Goal: Task Accomplishment & Management: Complete application form

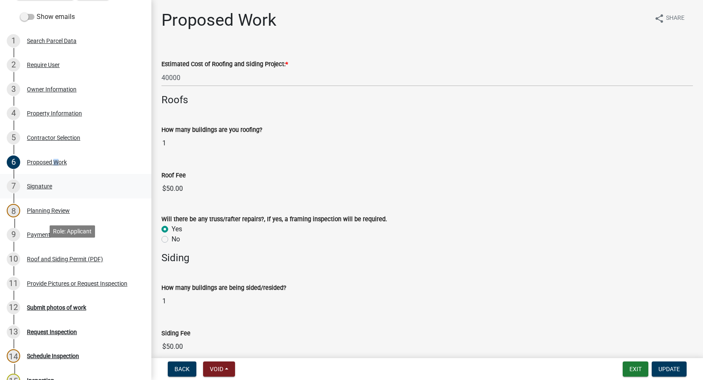
scroll to position [126, 0]
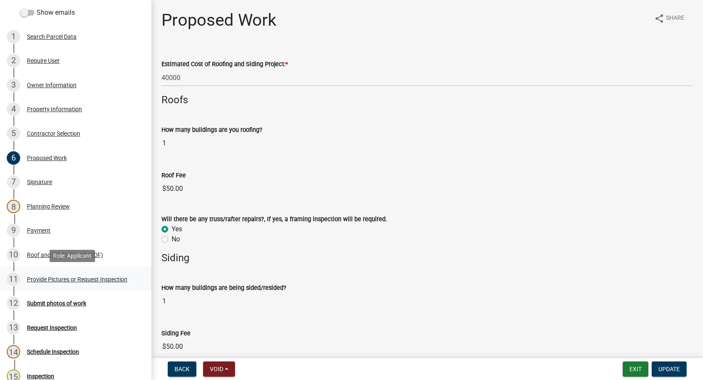
click at [65, 279] on div "Provide Pictures or Request Inspection" at bounding box center [77, 279] width 101 height 6
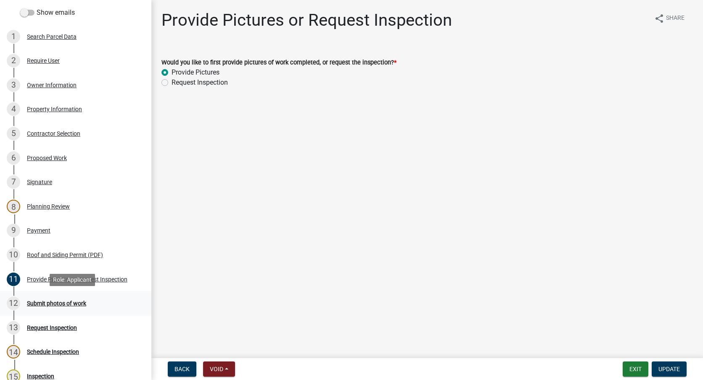
click at [64, 301] on div "Submit photos of work" at bounding box center [56, 303] width 59 height 6
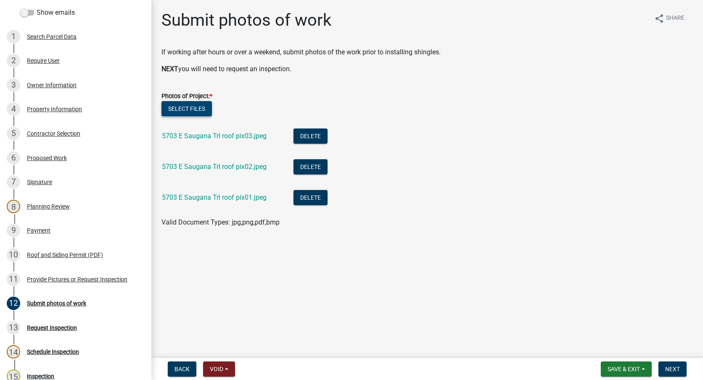
click at [191, 109] on button "Select files" at bounding box center [187, 108] width 50 height 15
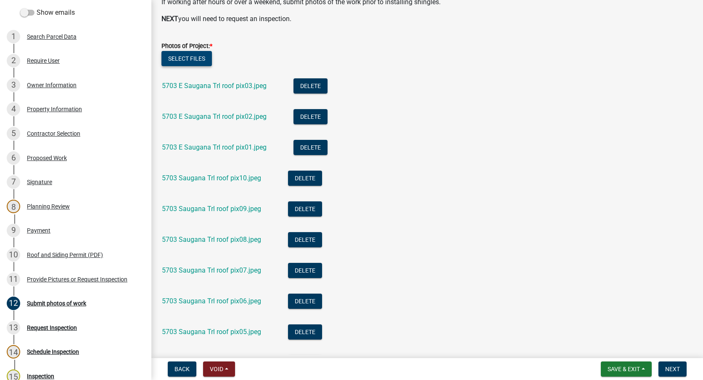
scroll to position [128, 0]
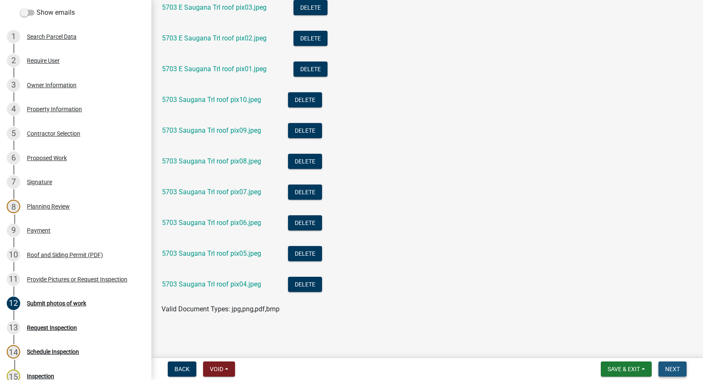
click at [675, 369] on span "Next" at bounding box center [673, 368] width 15 height 7
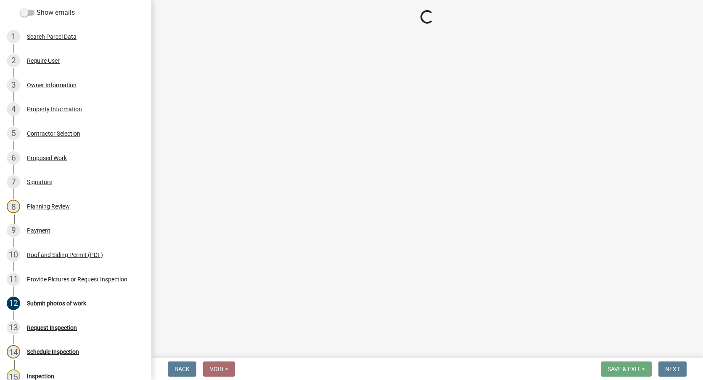
scroll to position [0, 0]
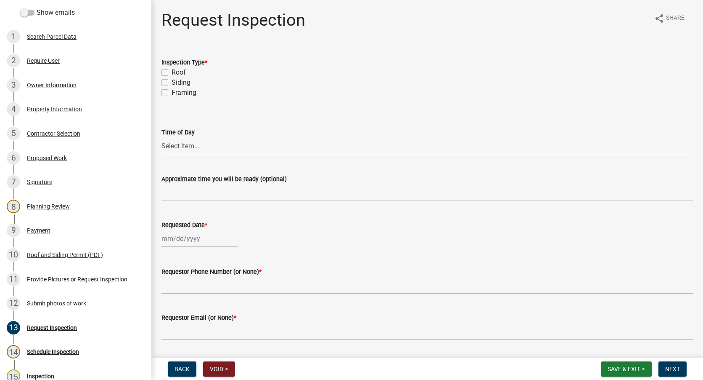
click at [172, 74] on label "Roof" at bounding box center [179, 72] width 14 height 10
click at [172, 73] on input "Roof" at bounding box center [174, 69] width 5 height 5
checkbox input "true"
checkbox input "false"
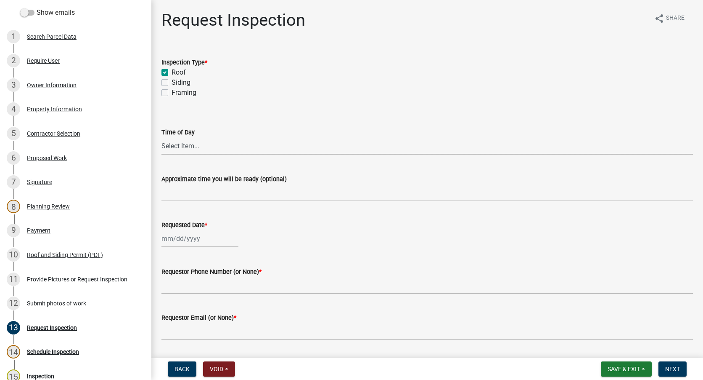
click at [180, 147] on select "Select Item... AM PM" at bounding box center [428, 145] width 532 height 17
click at [162, 137] on select "Select Item... AM PM" at bounding box center [428, 145] width 532 height 17
select select "c7b6ac1b-9f34-4151-a998-9d64bbc901b8"
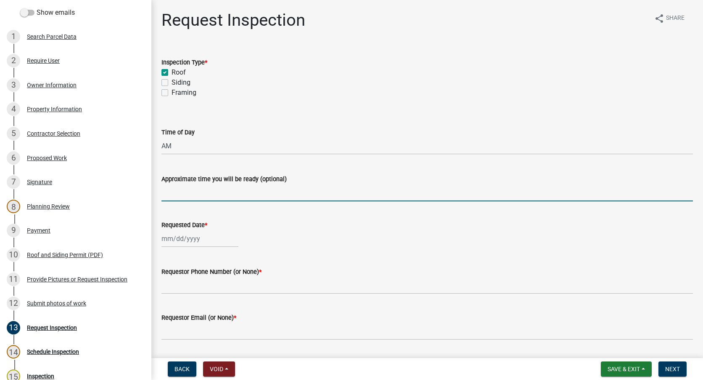
click at [182, 193] on input "Approximate time you will be ready (optional)" at bounding box center [428, 192] width 532 height 17
type input "see pictures"
click at [200, 241] on div at bounding box center [200, 238] width 77 height 17
select select "8"
select select "2025"
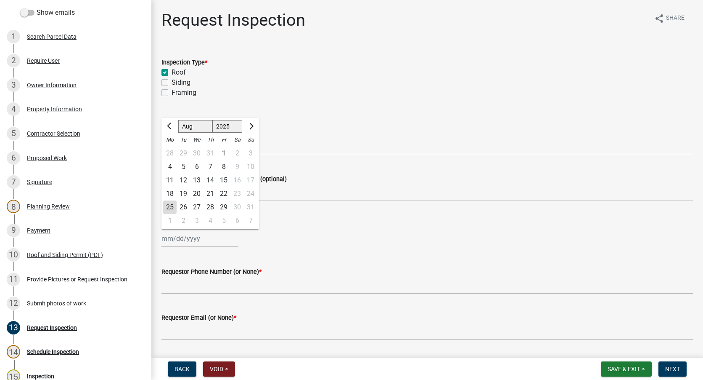
click at [185, 205] on div "26" at bounding box center [183, 206] width 13 height 13
type input "[DATE]"
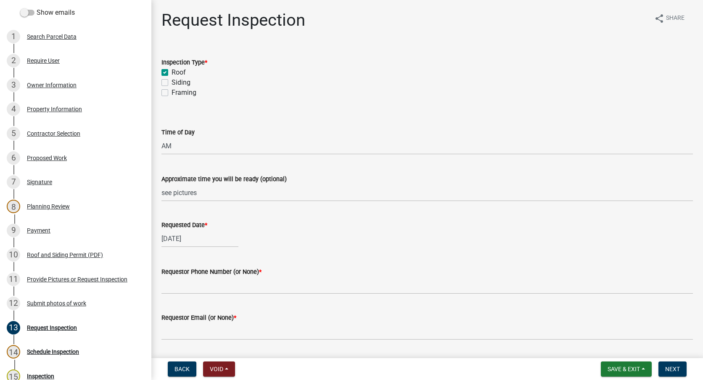
scroll to position [42, 0]
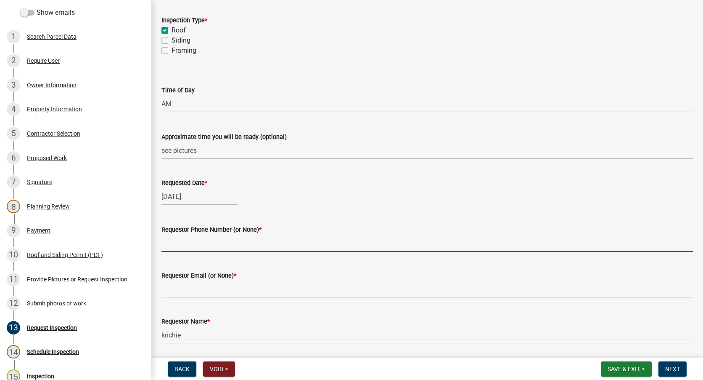
drag, startPoint x: 184, startPoint y: 245, endPoint x: 177, endPoint y: 245, distance: 6.7
click at [184, 245] on input "Requestor Phone Number (or None) *" at bounding box center [428, 242] width 532 height 17
click at [195, 245] on input "Requestor Phone Number (or None) *" at bounding box center [428, 242] width 532 height 17
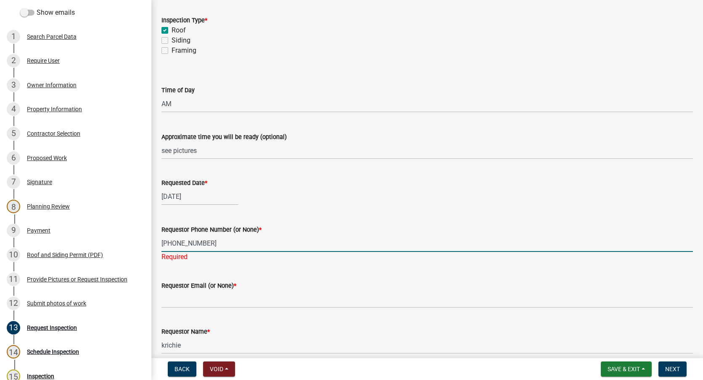
type input "[PHONE_NUMBER]"
click at [202, 299] on wm-data-entity-input "Requestor Email (or None) *" at bounding box center [428, 291] width 532 height 46
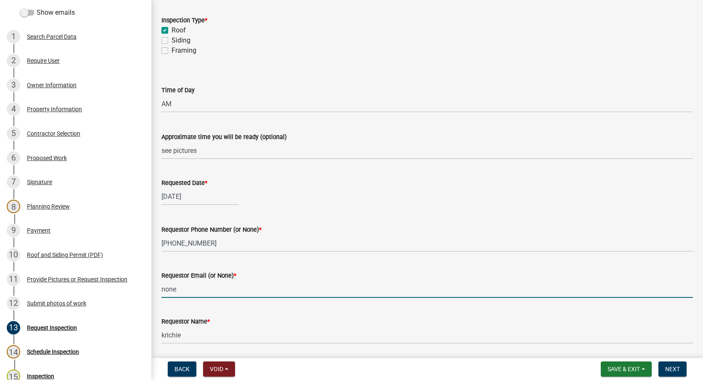
click at [422, 282] on input "none" at bounding box center [428, 288] width 532 height 17
type input "none"
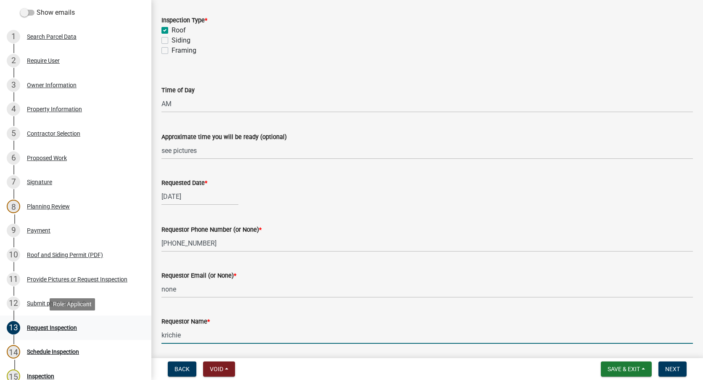
drag, startPoint x: 197, startPoint y: 331, endPoint x: 128, endPoint y: 333, distance: 68.6
click at [128, 333] on div "Roof & Siding Permit RS-2024-576 Edit View Summary Notes Show emails 1 Search P…" at bounding box center [351, 190] width 703 height 380
type input "[PERSON_NAME]"
click at [335, 319] on div "Requestor Name *" at bounding box center [428, 321] width 532 height 10
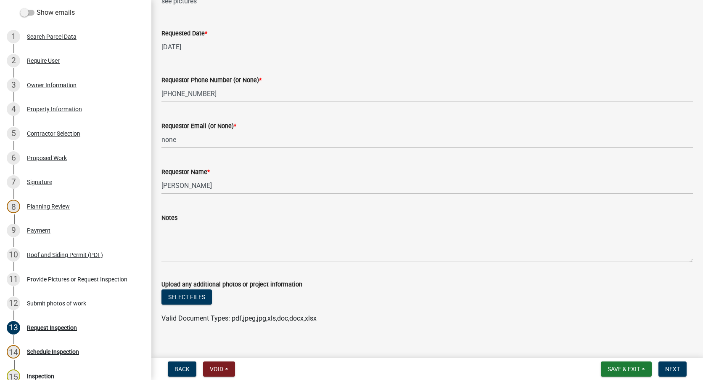
scroll to position [201, 0]
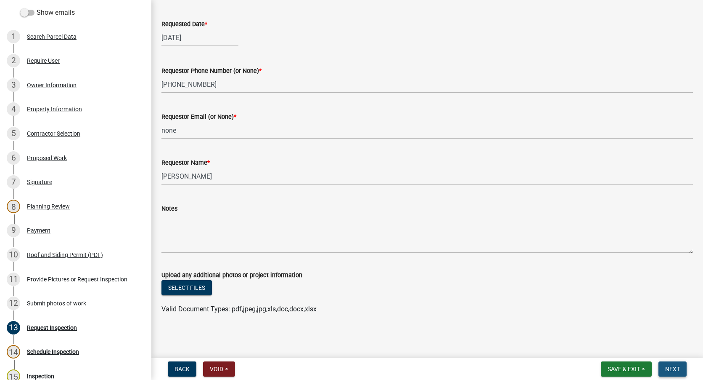
click at [677, 367] on span "Next" at bounding box center [673, 368] width 15 height 7
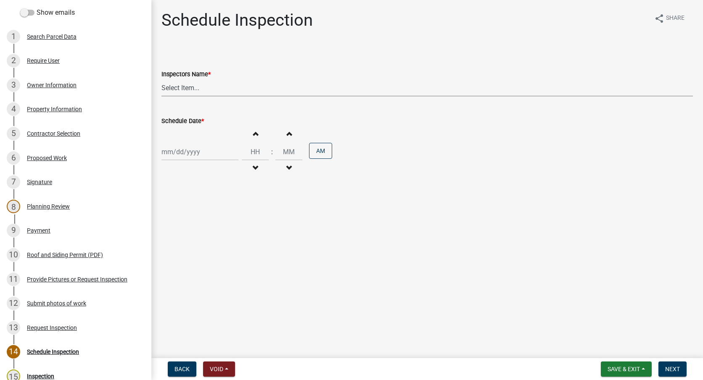
click at [191, 85] on select "Select Item... [PERSON_NAME] ([PERSON_NAME]) [PERSON_NAME] ([PERSON_NAME]) [PER…" at bounding box center [428, 87] width 532 height 17
select select "e7bd556a-aa56-4fd3-8673-93e20db30fd2"
click at [162, 79] on select "Select Item... [PERSON_NAME] ([PERSON_NAME]) [PERSON_NAME] ([PERSON_NAME]) [PER…" at bounding box center [428, 87] width 532 height 17
click at [189, 147] on div at bounding box center [200, 151] width 77 height 17
select select "8"
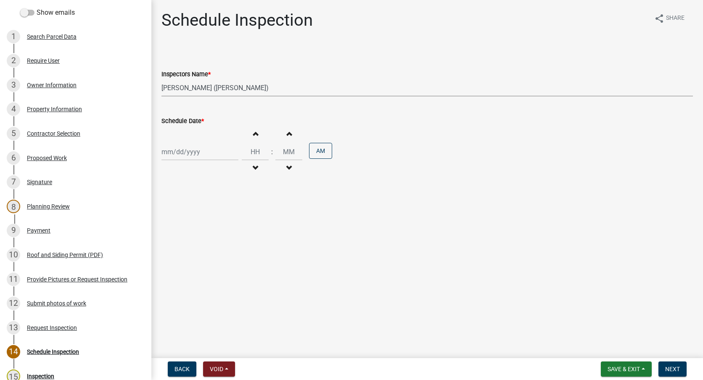
select select "2025"
click at [192, 242] on ngb-datepicker-month "Mo Tu We Th Fr Sa Su 28 29 30 31 1 2 3 4 5 6 7 8 9 10 11 12 13 14 15 16 17 18 1…" at bounding box center [211, 224] width 98 height 96
drag, startPoint x: 192, startPoint y: 242, endPoint x: 186, endPoint y: 249, distance: 9.5
click at [186, 249] on div "26" at bounding box center [183, 250] width 13 height 13
type input "[DATE]"
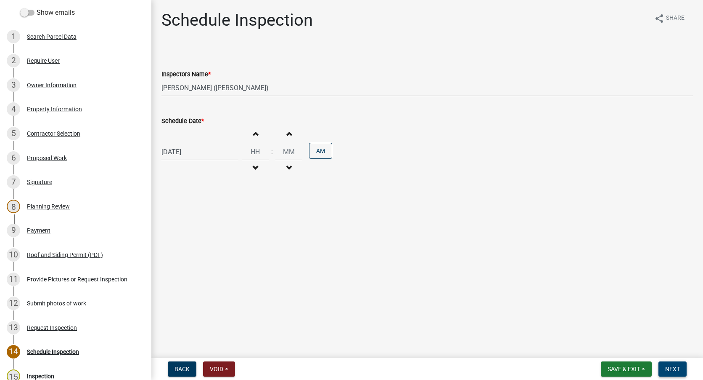
click at [675, 369] on span "Next" at bounding box center [673, 368] width 15 height 7
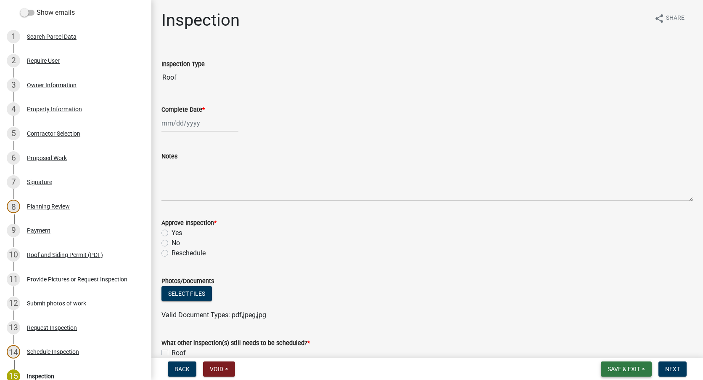
click at [622, 367] on span "Save & Exit" at bounding box center [624, 368] width 32 height 7
click at [605, 348] on button "Save & Exit" at bounding box center [618, 347] width 67 height 20
